Goal: Task Accomplishment & Management: Complete application form

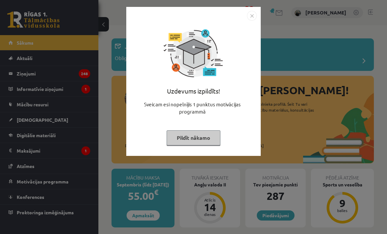
click at [251, 11] on img "Close" at bounding box center [252, 16] width 10 height 10
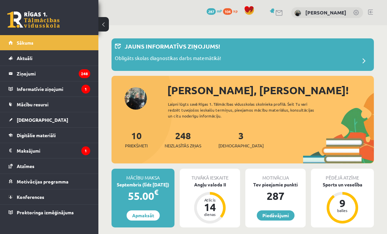
click at [247, 19] on div "0 Dāvanas 287 mP 104 xp Sofija Jurģevica" at bounding box center [242, 12] width 288 height 25
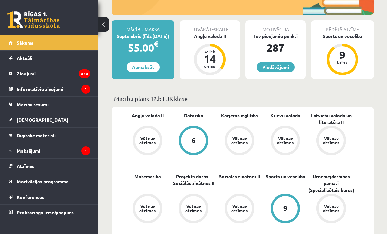
scroll to position [147, 0]
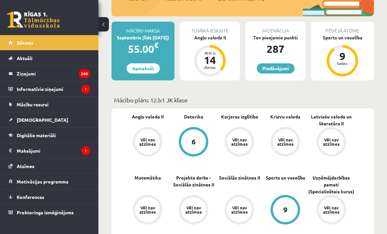
click at [201, 37] on div "Angļu valoda II" at bounding box center [210, 37] width 60 height 7
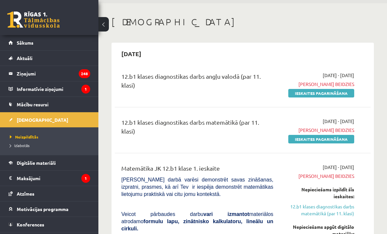
scroll to position [22, 0]
click at [27, 92] on legend "Informatīvie ziņojumi 1" at bounding box center [53, 88] width 73 height 15
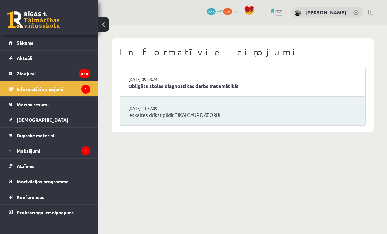
click at [28, 44] on span "Sākums" at bounding box center [25, 43] width 17 height 6
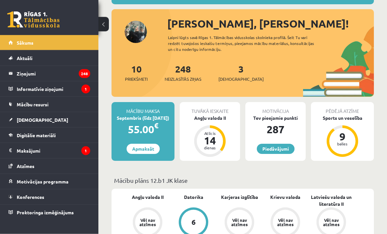
scroll to position [67, 0]
click at [208, 118] on div "Angļu valoda II" at bounding box center [210, 117] width 60 height 7
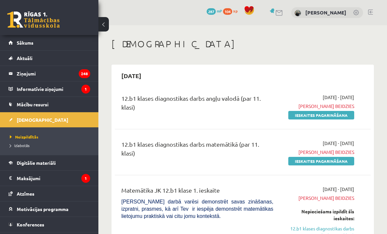
click at [328, 118] on link "Ieskaites pagarināšana" at bounding box center [321, 115] width 66 height 9
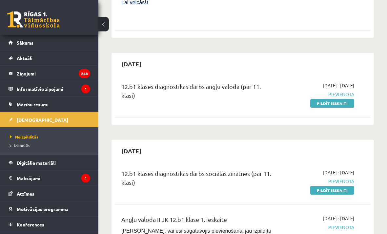
scroll to position [428, 0]
click at [345, 99] on link "Pildīt ieskaiti" at bounding box center [332, 103] width 44 height 9
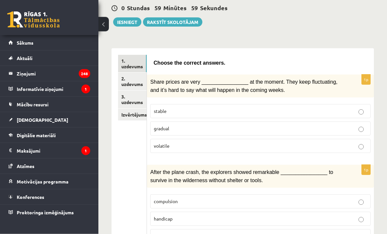
scroll to position [62, 0]
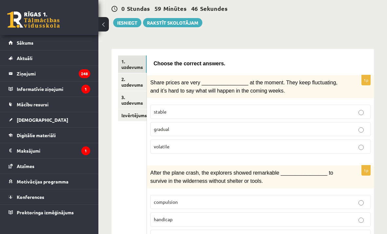
click at [355, 127] on p "gradual" at bounding box center [260, 129] width 213 height 7
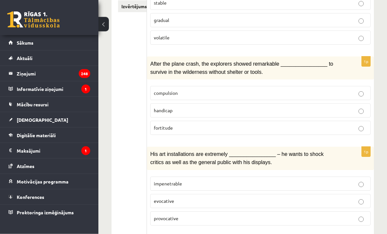
scroll to position [171, 0]
click at [198, 124] on p "fortitude" at bounding box center [260, 127] width 213 height 7
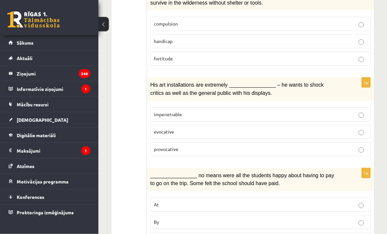
scroll to position [240, 0]
click at [344, 128] on p "evocative" at bounding box center [260, 131] width 213 height 7
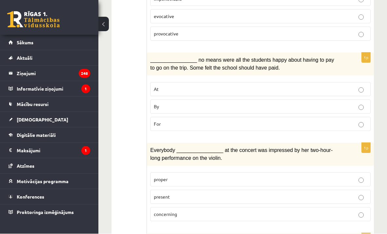
scroll to position [356, 0]
click at [357, 103] on p "By" at bounding box center [260, 106] width 213 height 7
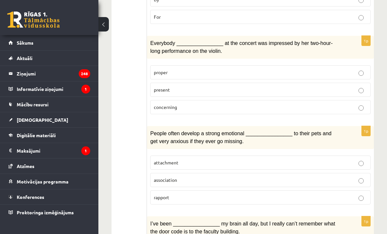
scroll to position [455, 0]
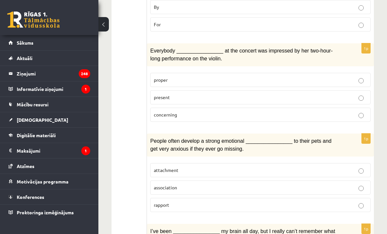
click at [355, 94] on p "present" at bounding box center [260, 97] width 213 height 7
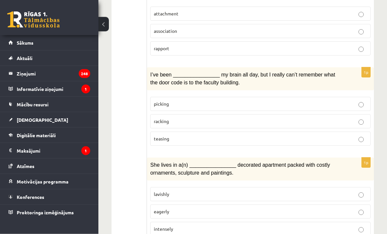
scroll to position [611, 0]
click at [354, 118] on p "racking" at bounding box center [260, 121] width 213 height 7
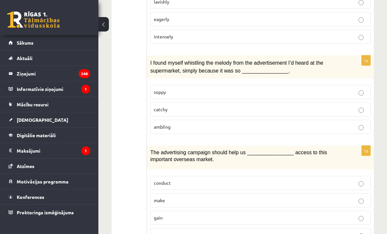
scroll to position [803, 0]
click at [354, 106] on p "catchy" at bounding box center [260, 109] width 213 height 7
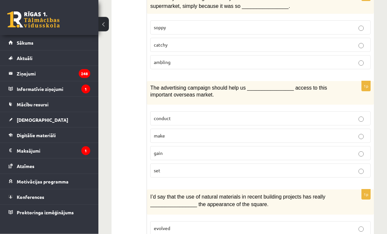
scroll to position [868, 0]
click at [346, 149] on p "gain" at bounding box center [260, 152] width 213 height 7
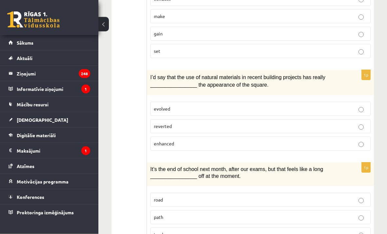
scroll to position [987, 0]
click at [259, 139] on label "enhanced" at bounding box center [260, 143] width 220 height 14
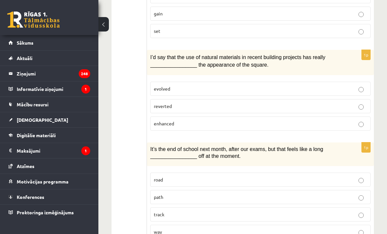
click at [341, 226] on label "way" at bounding box center [260, 232] width 220 height 14
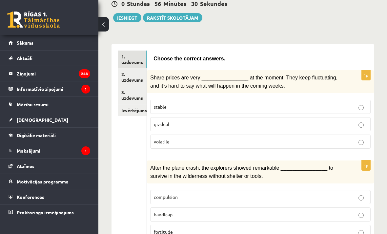
scroll to position [0, 0]
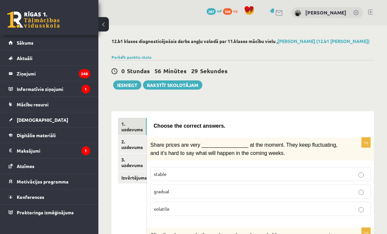
click at [128, 141] on link "2. uzdevums" at bounding box center [132, 144] width 29 height 18
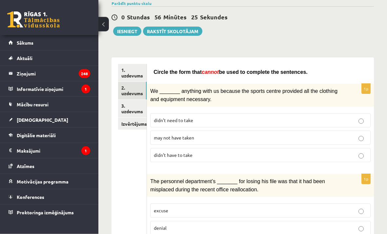
scroll to position [54, 0]
click at [202, 139] on p "may not have taken" at bounding box center [260, 137] width 213 height 7
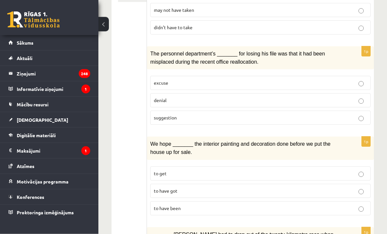
scroll to position [181, 0]
click at [294, 115] on p "suggestion" at bounding box center [260, 117] width 213 height 7
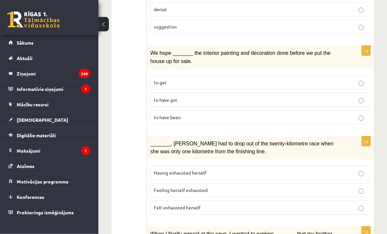
scroll to position [272, 0]
click at [354, 114] on p "to have been" at bounding box center [260, 117] width 213 height 7
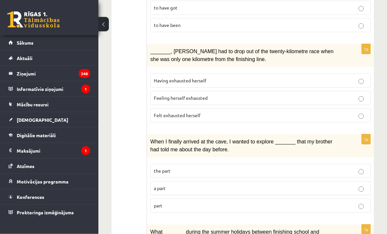
scroll to position [361, 0]
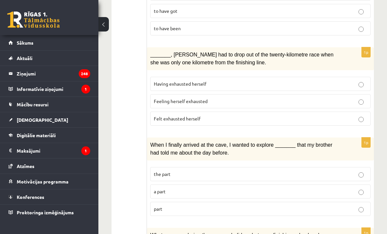
click at [271, 115] on p "Felt exhausted herself" at bounding box center [260, 118] width 213 height 7
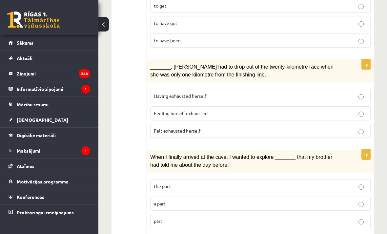
scroll to position [348, 0]
click at [215, 111] on p "Feeling herself exhausted" at bounding box center [260, 113] width 213 height 7
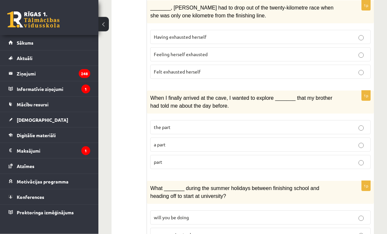
scroll to position [408, 0]
click at [339, 155] on label "part" at bounding box center [260, 162] width 220 height 14
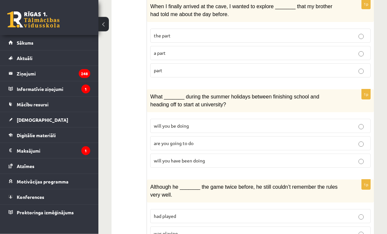
scroll to position [502, 0]
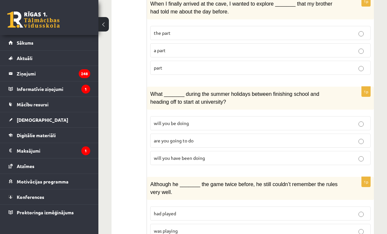
click at [337, 155] on label "will you have been doing" at bounding box center [260, 158] width 220 height 14
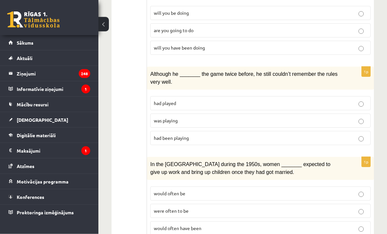
scroll to position [612, 0]
click at [226, 119] on label "was playing" at bounding box center [260, 120] width 220 height 14
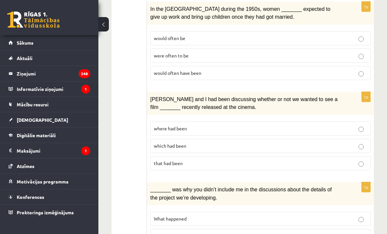
scroll to position [788, 0]
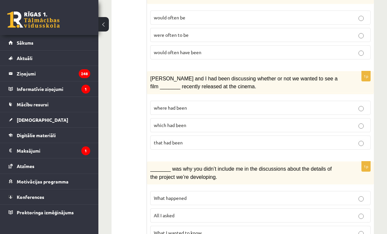
click at [349, 104] on label "where had been" at bounding box center [260, 108] width 220 height 14
click at [330, 191] on label "What happened" at bounding box center [260, 198] width 220 height 14
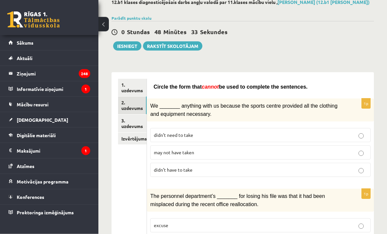
scroll to position [0, 0]
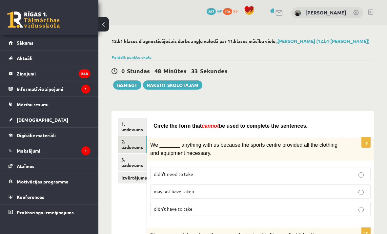
click at [135, 166] on link "3. uzdevums" at bounding box center [132, 162] width 29 height 18
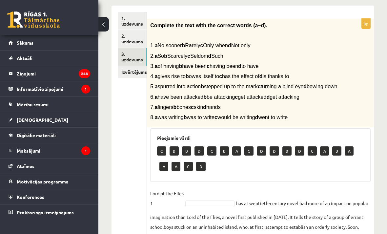
scroll to position [105, 0]
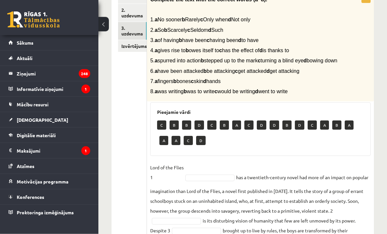
click at [138, 49] on link "Izvērtējums!" at bounding box center [132, 46] width 29 height 12
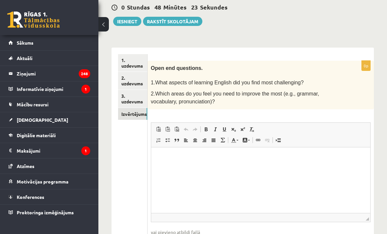
scroll to position [0, 0]
click at [318, 158] on p "Rich Text Editor, wiswyg-editor-user-answer-47024842160320" at bounding box center [260, 156] width 206 height 7
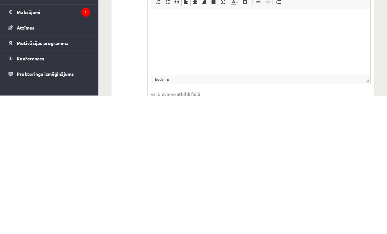
scroll to position [65, 0]
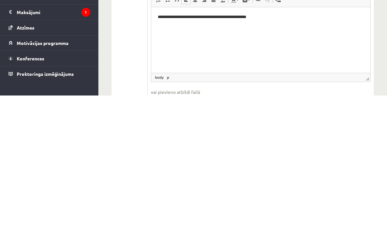
click at [243, 14] on p "**********" at bounding box center [260, 16] width 206 height 7
click at [319, 14] on p "**********" at bounding box center [260, 16] width 206 height 7
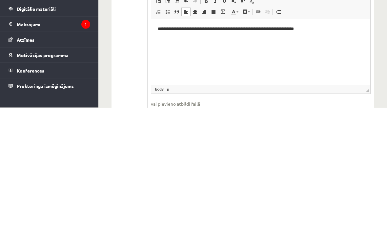
click at [149, 59] on div "**********" at bounding box center [260, 158] width 226 height 198
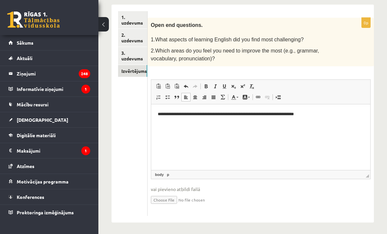
click at [166, 111] on p "**********" at bounding box center [260, 113] width 206 height 7
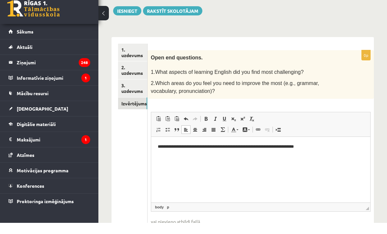
click at [130, 90] on link "3. uzdevums" at bounding box center [132, 99] width 29 height 18
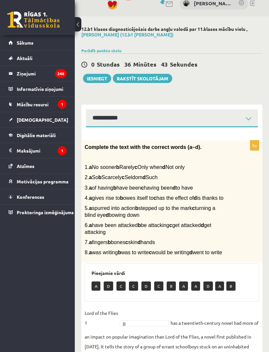
scroll to position [0, 0]
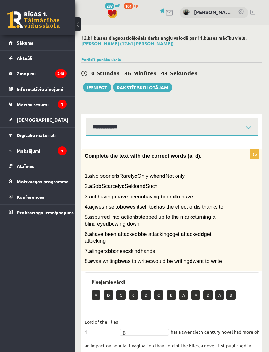
click at [100, 84] on button "Iesniegt" at bounding box center [97, 87] width 28 height 9
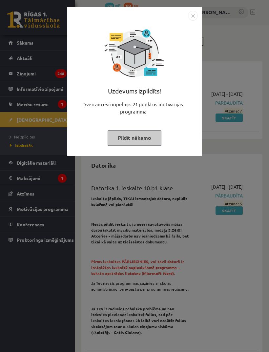
click at [189, 20] on img "Close" at bounding box center [193, 16] width 10 height 10
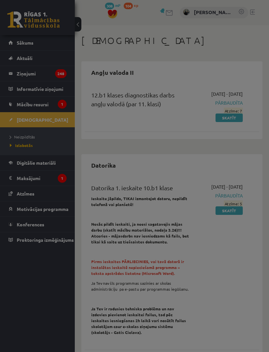
click at [196, 10] on div at bounding box center [134, 176] width 269 height 352
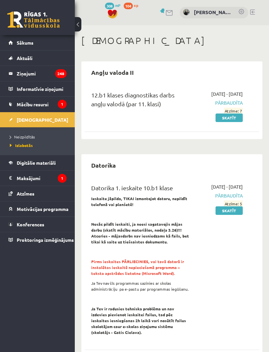
click at [233, 122] on link "Skatīt" at bounding box center [228, 117] width 27 height 9
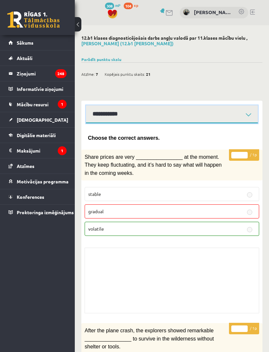
click at [189, 114] on select "**********" at bounding box center [172, 114] width 172 height 18
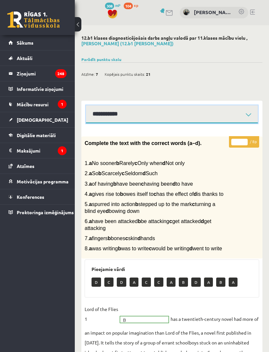
click at [223, 117] on select "**********" at bounding box center [172, 114] width 172 height 18
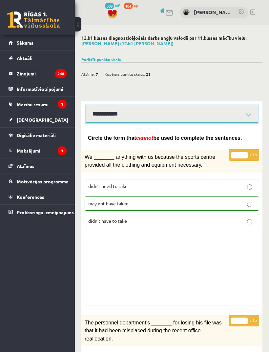
click at [246, 113] on select "**********" at bounding box center [172, 114] width 172 height 18
select select "**********"
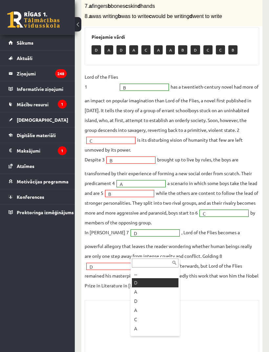
scroll to position [274, 0]
